Goal: Navigation & Orientation: Find specific page/section

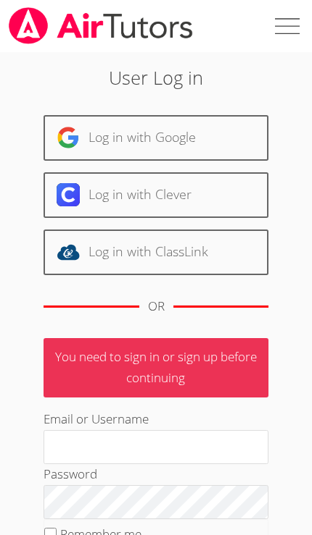
scroll to position [266, 0]
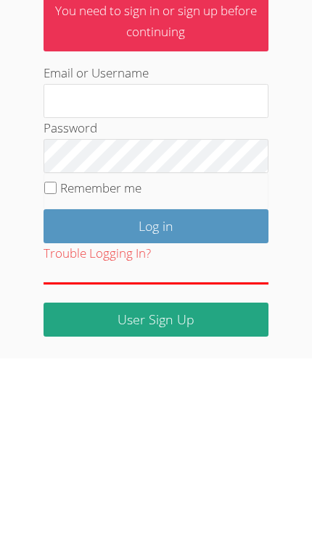
type input "[PERSON_NAME][EMAIL_ADDRESS][PERSON_NAME][DOMAIN_NAME]"
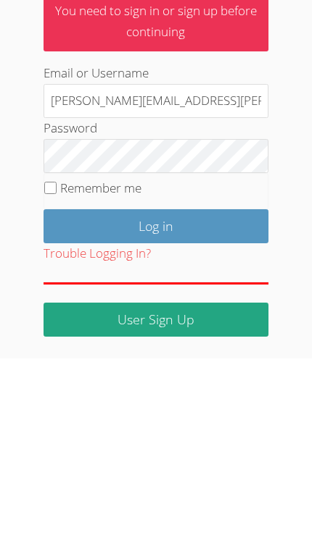
click at [155, 386] on input "Log in" at bounding box center [155, 403] width 225 height 34
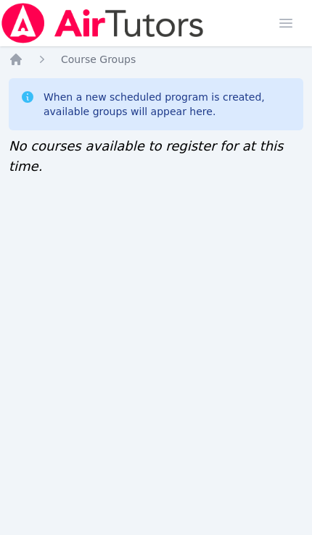
click at [18, 53] on icon "Breadcrumb" at bounding box center [16, 59] width 14 height 14
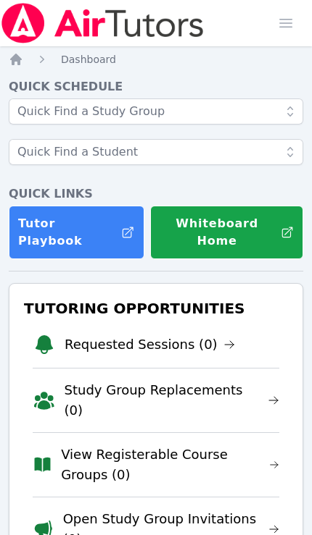
click at [187, 509] on link "Open Study Group Invitations (0)" at bounding box center [171, 529] width 216 height 41
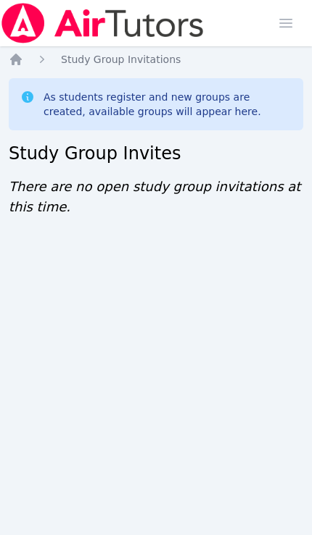
click at [20, 54] on icon "Breadcrumb" at bounding box center [16, 59] width 14 height 14
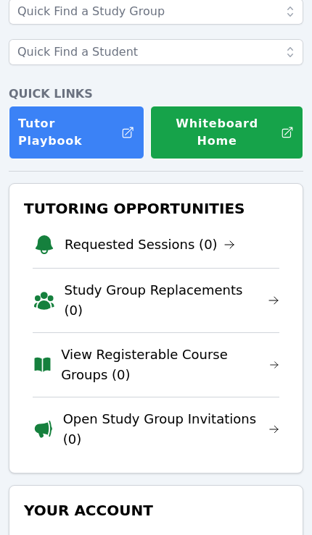
click at [232, 345] on link "View Registerable Course Groups (0)" at bounding box center [170, 365] width 218 height 41
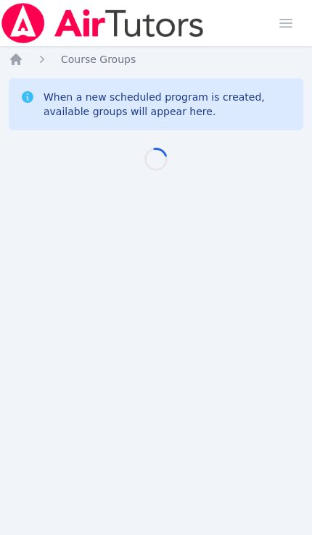
scroll to position [24, 0]
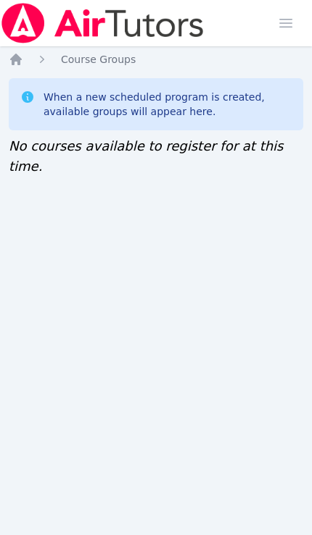
click at [188, 35] on img at bounding box center [102, 23] width 205 height 41
